Goal: Task Accomplishment & Management: Complete application form

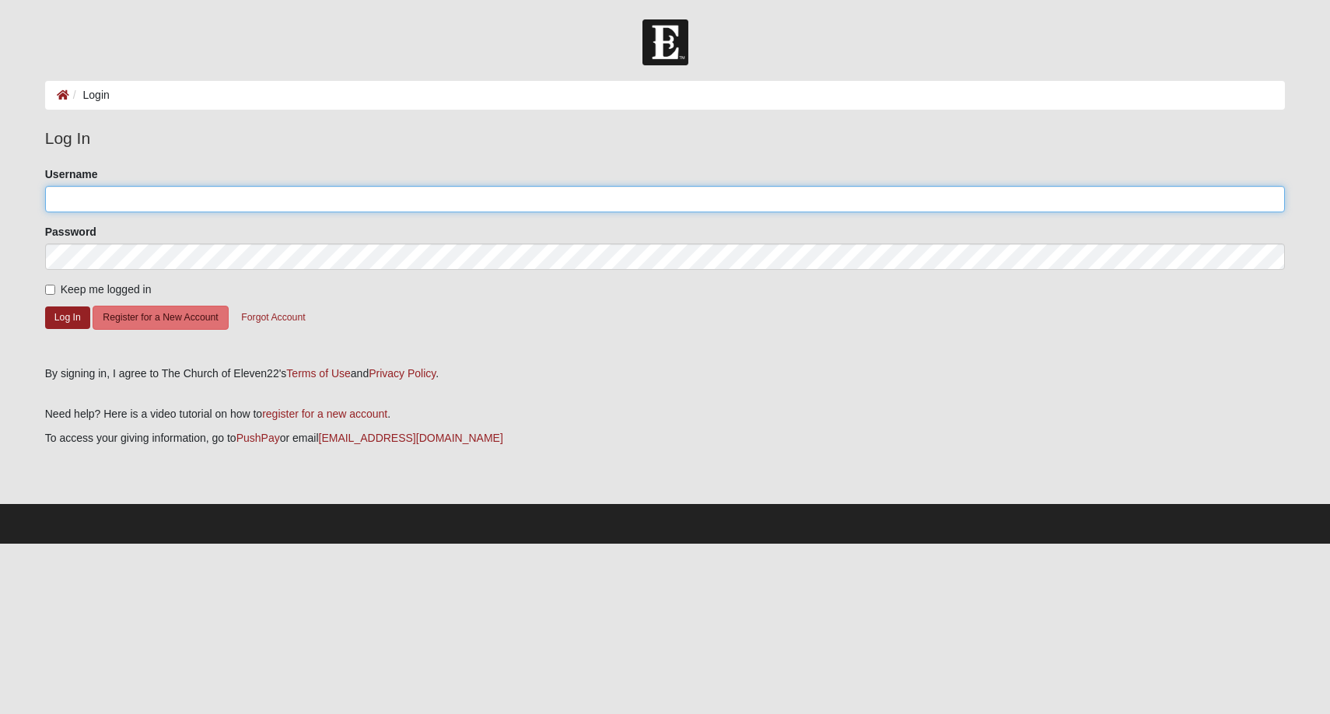
click at [254, 200] on input "Username" at bounding box center [665, 199] width 1241 height 26
type input "crvillena"
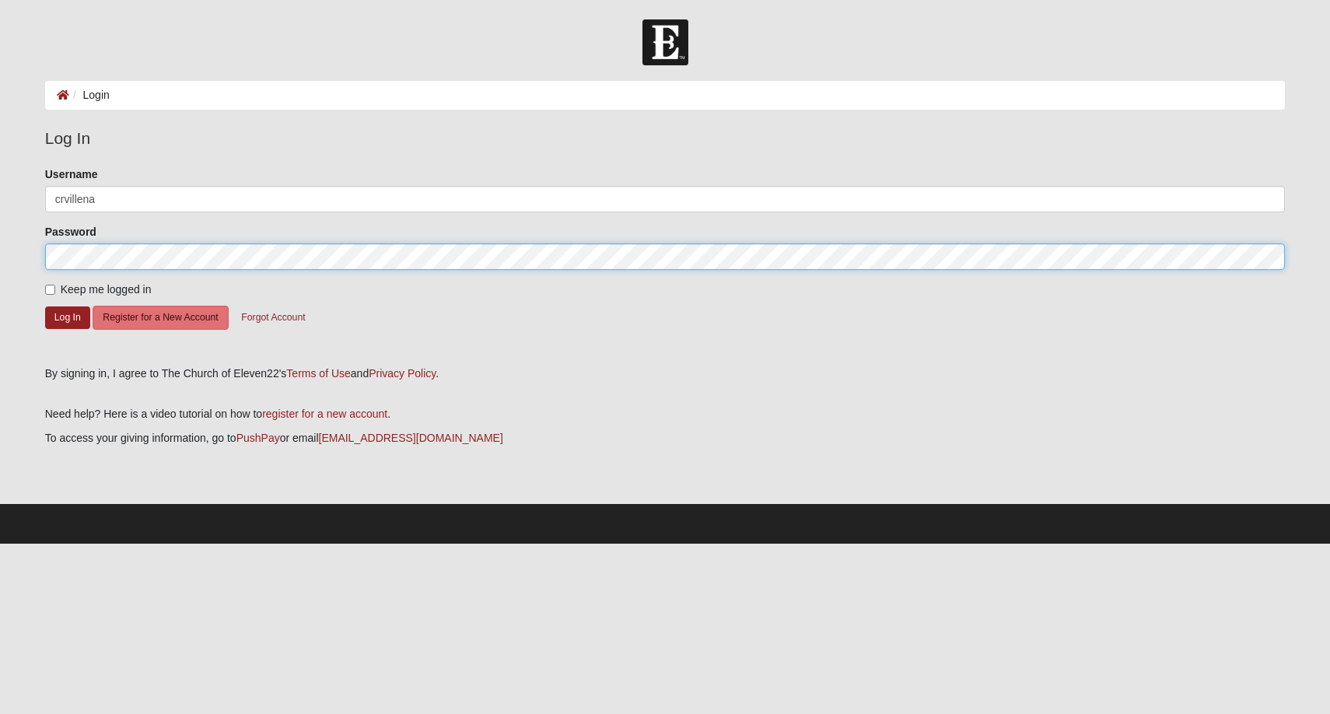
click at [45, 306] on button "Log In" at bounding box center [67, 317] width 45 height 23
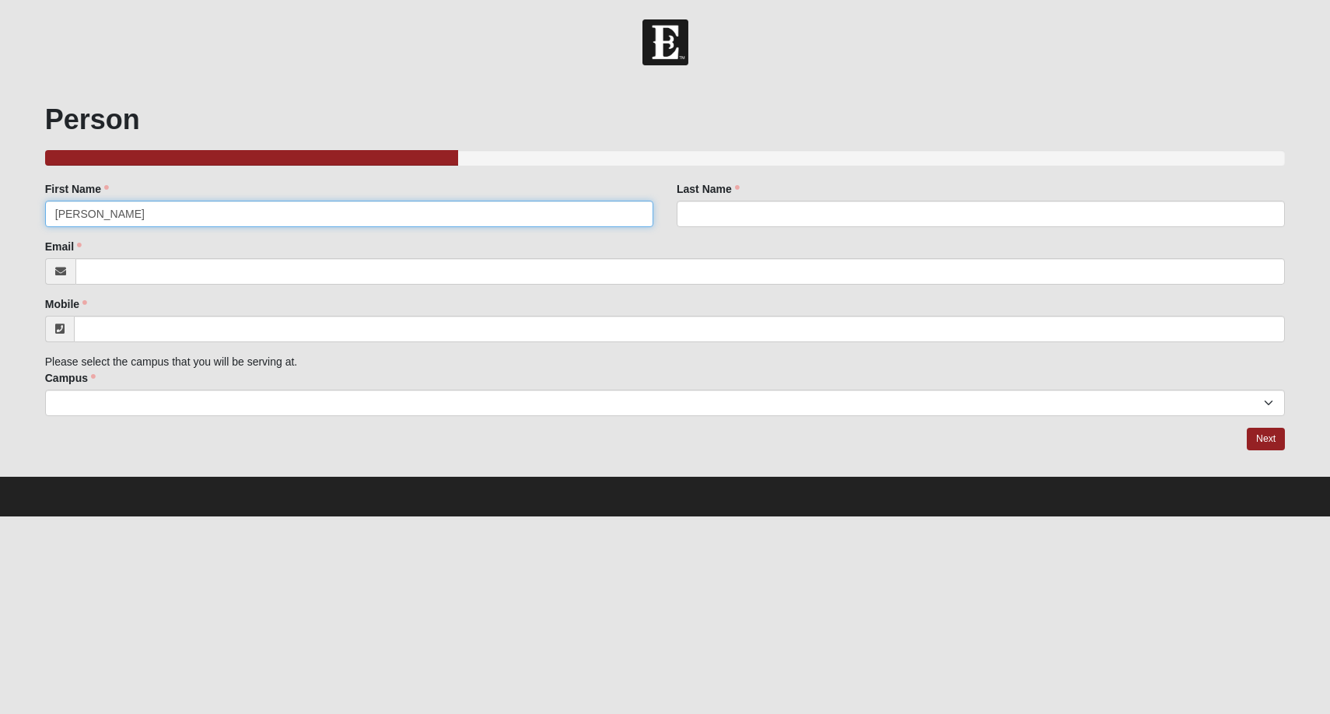
type input "Cory"
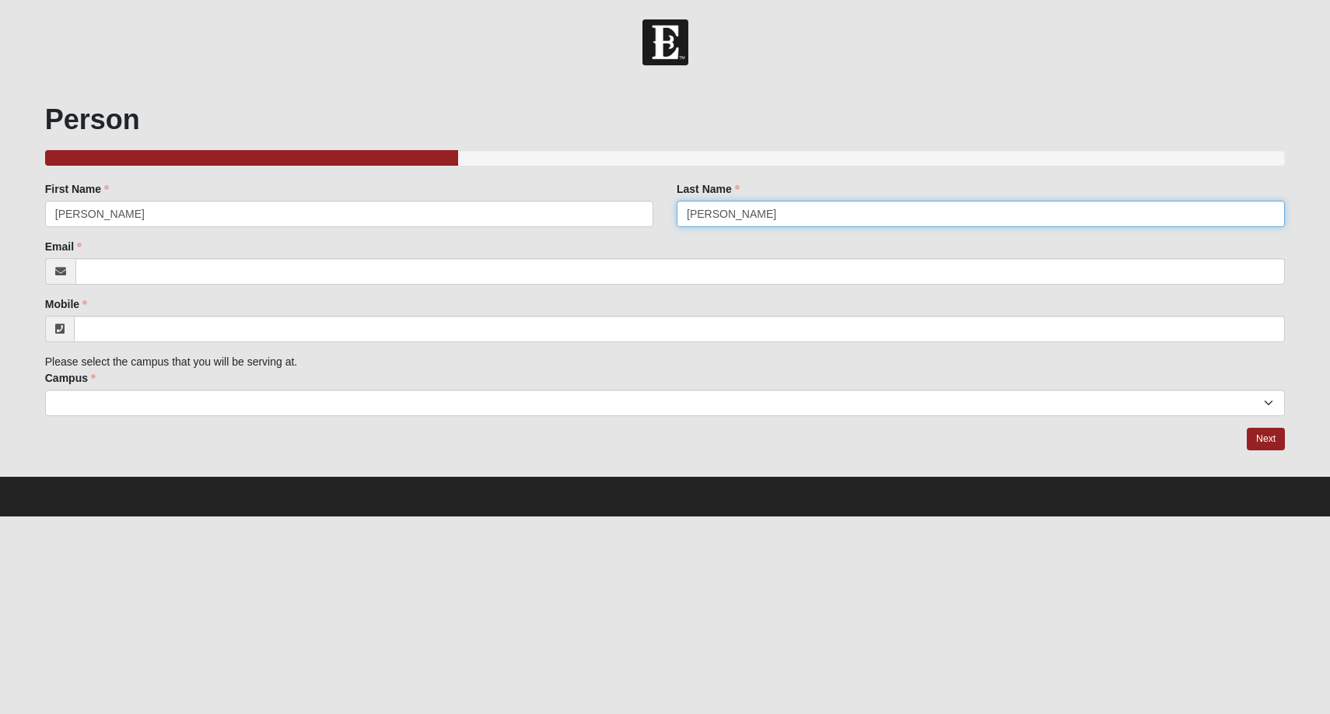
type input "Williams"
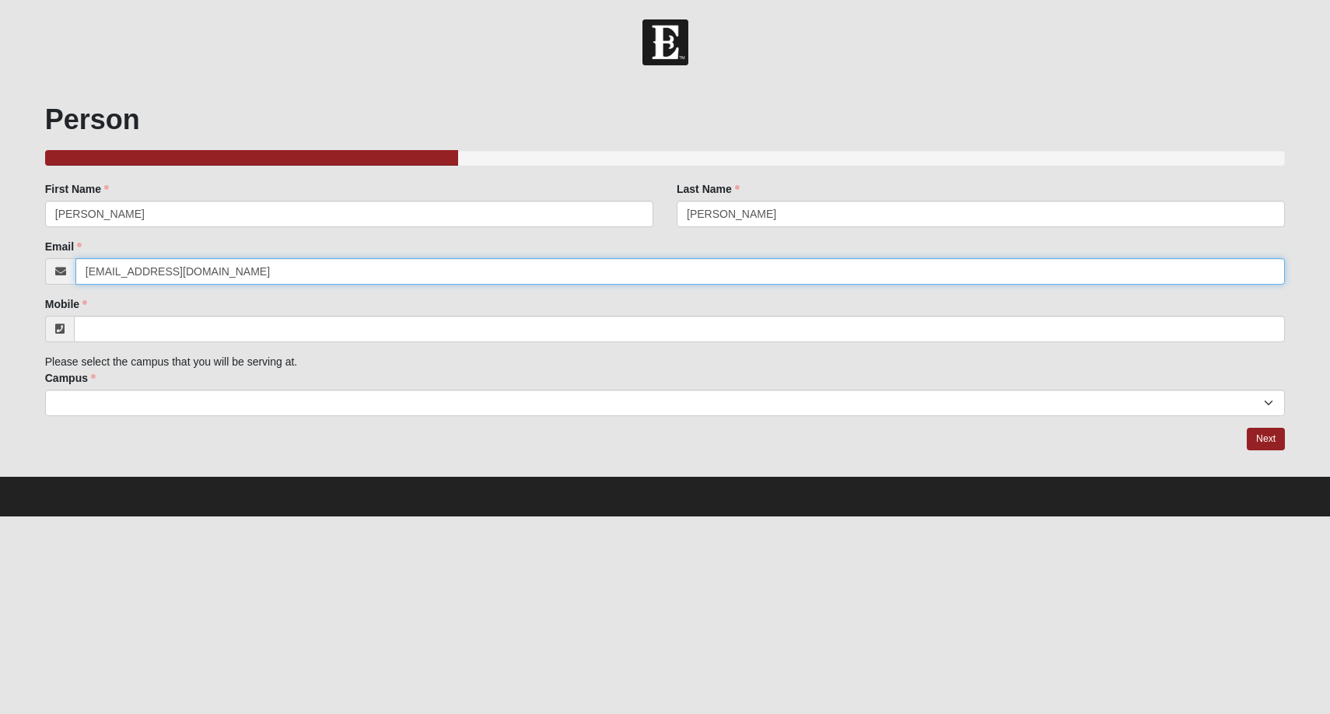
type input "crvillena1002@gmail.com"
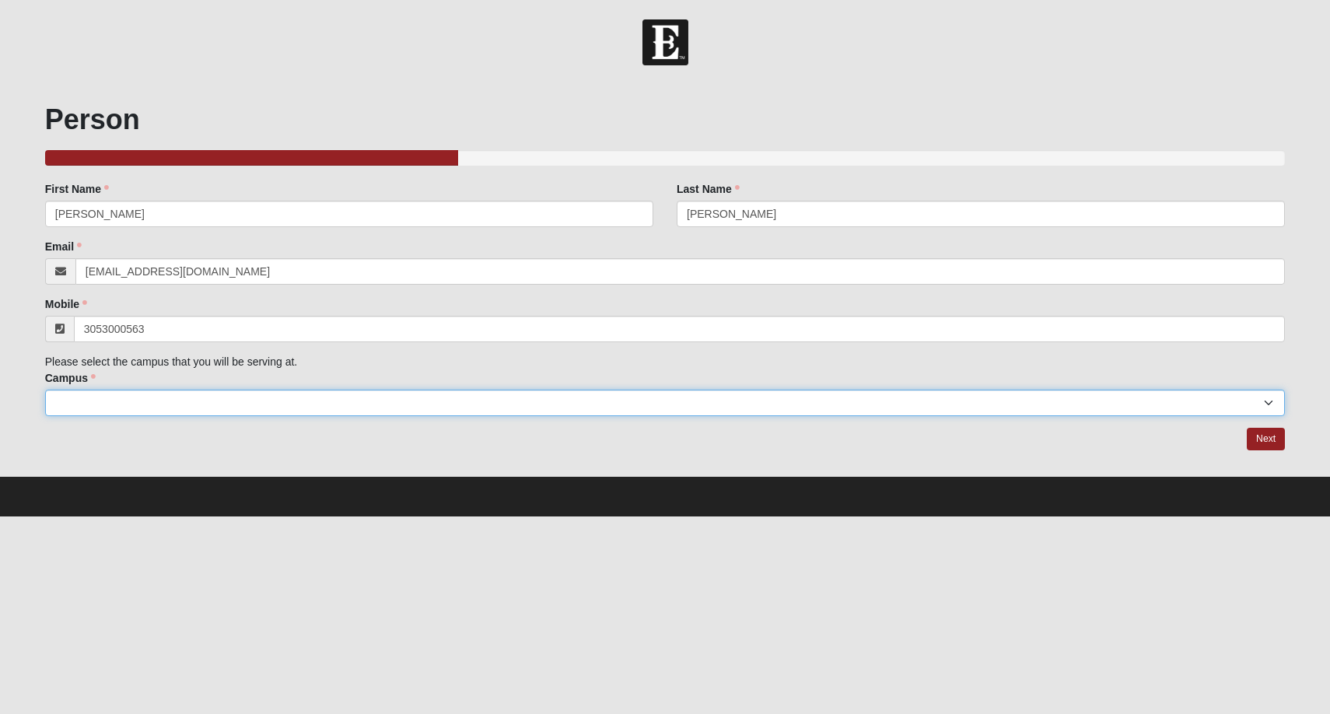
type input "(305) 300-0563"
select select "6"
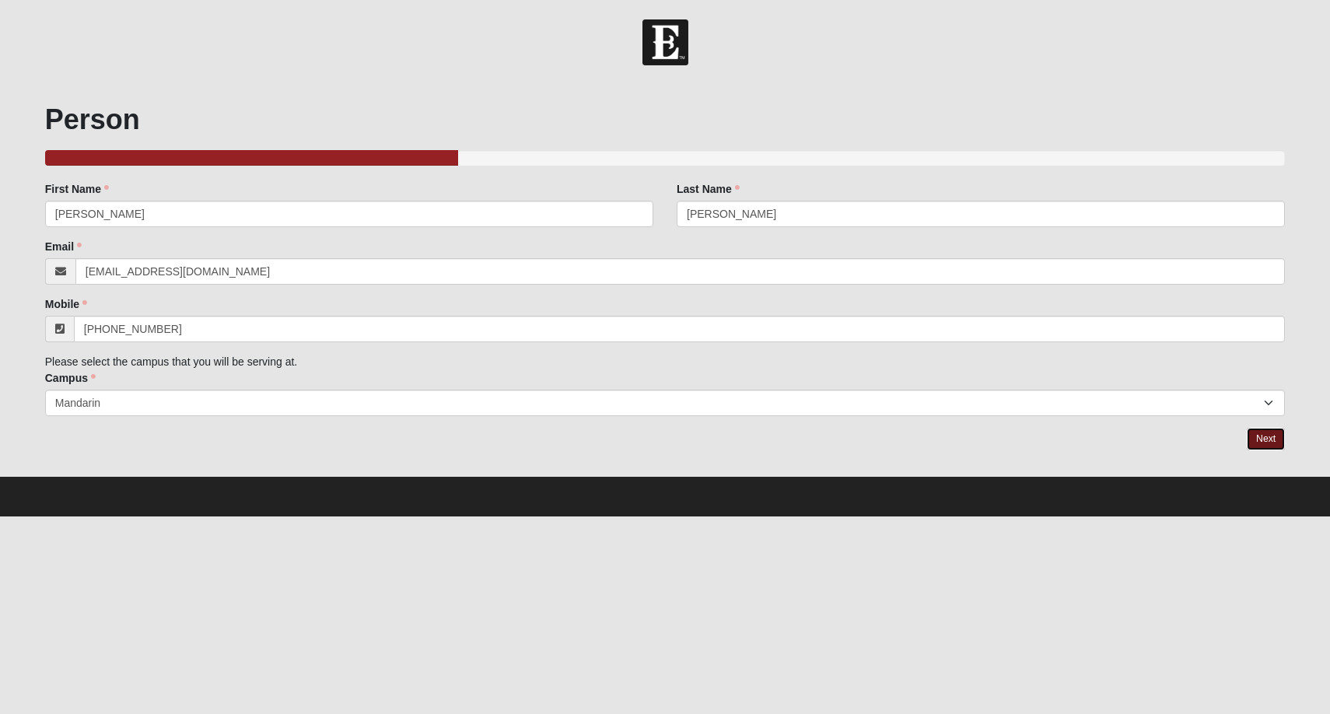
click at [1247, 428] on link "Next" at bounding box center [1266, 439] width 38 height 23
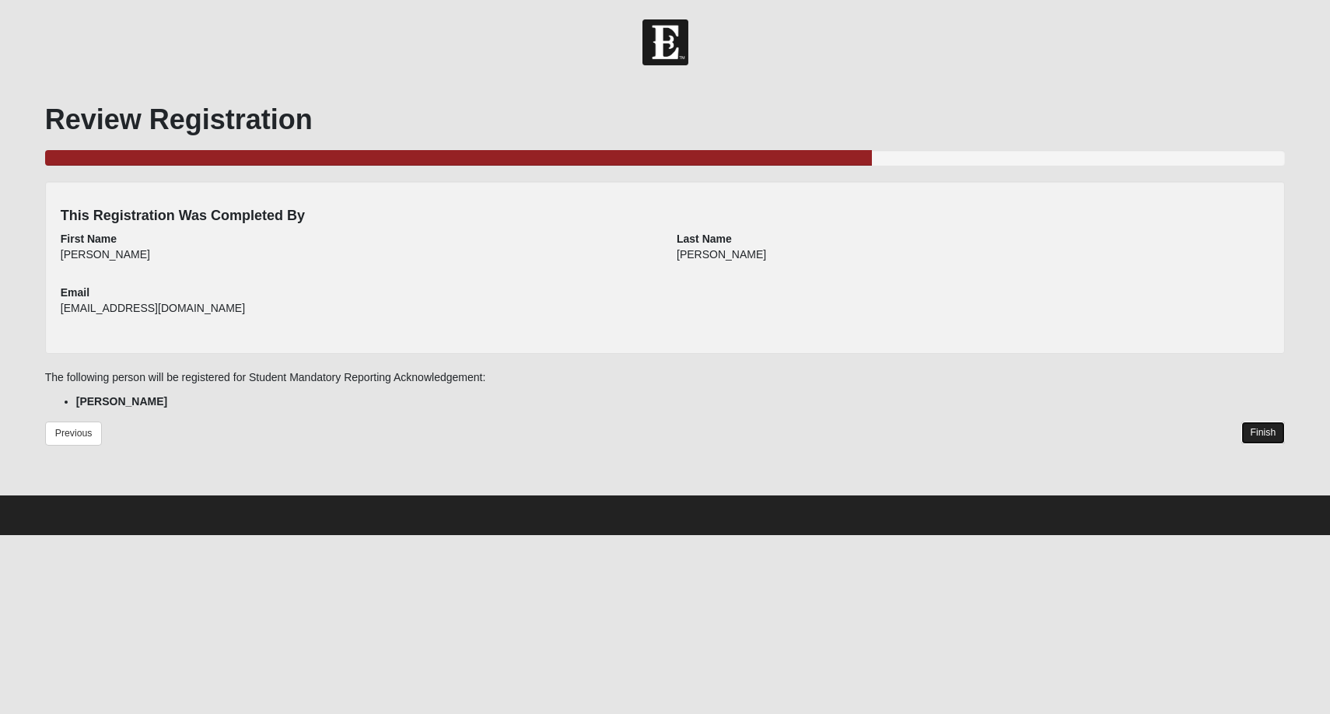
click at [1269, 424] on link "Finish" at bounding box center [1263, 433] width 44 height 23
